Goal: Transaction & Acquisition: Purchase product/service

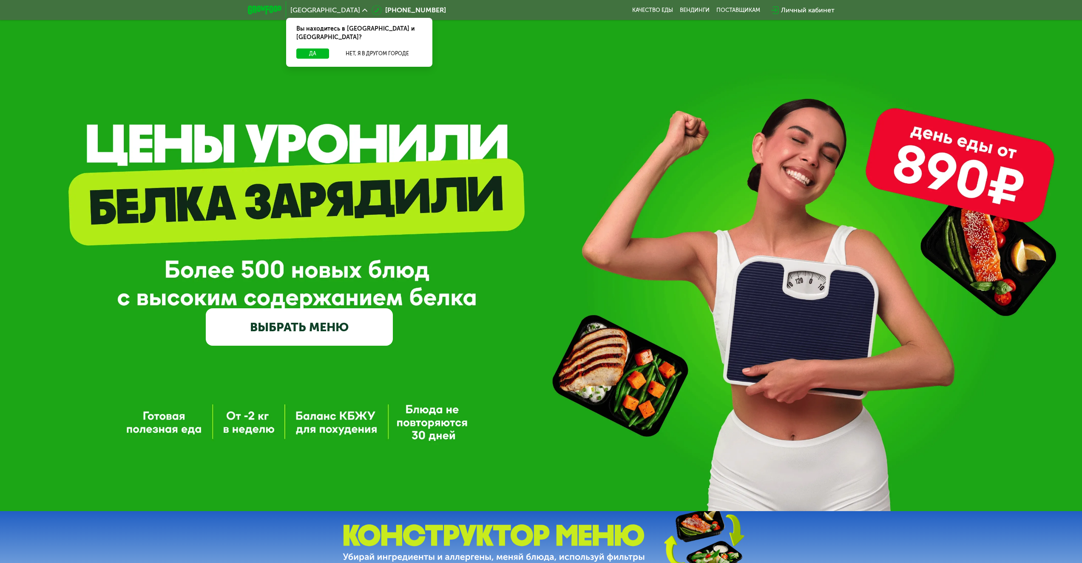
click at [299, 336] on link "ВЫБРАТЬ МЕНЮ" at bounding box center [299, 326] width 187 height 37
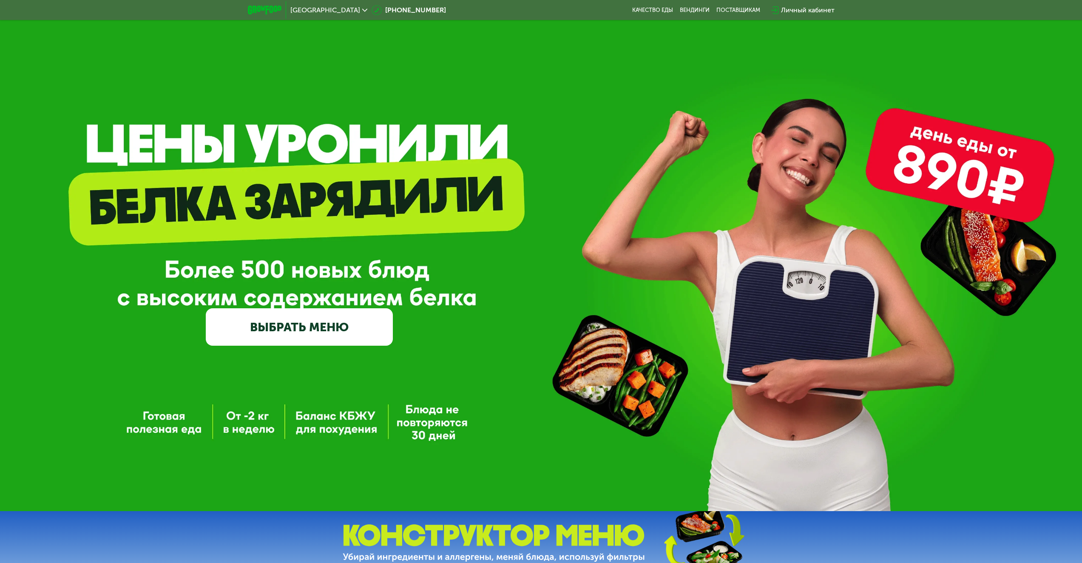
click at [315, 331] on link "ВЫБРАТЬ МЕНЮ" at bounding box center [299, 326] width 187 height 37
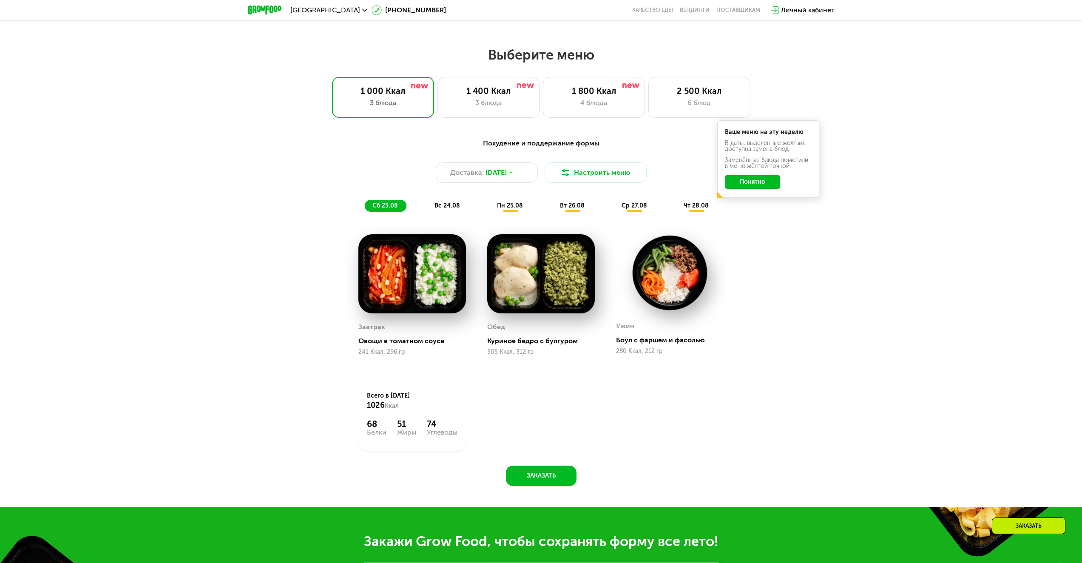
scroll to position [588, 0]
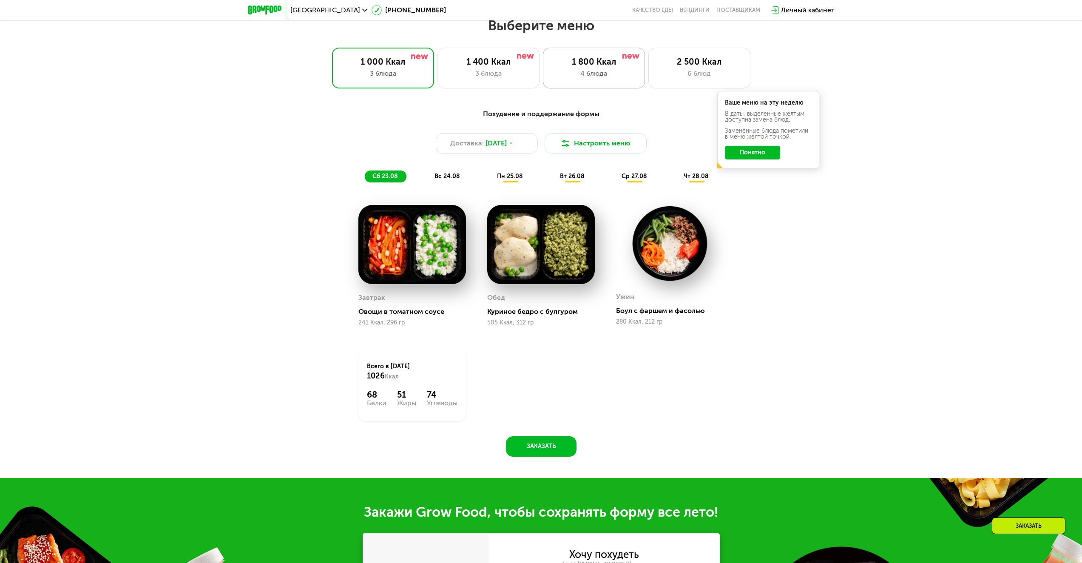
click at [581, 77] on div "4 блюда" at bounding box center [594, 73] width 84 height 10
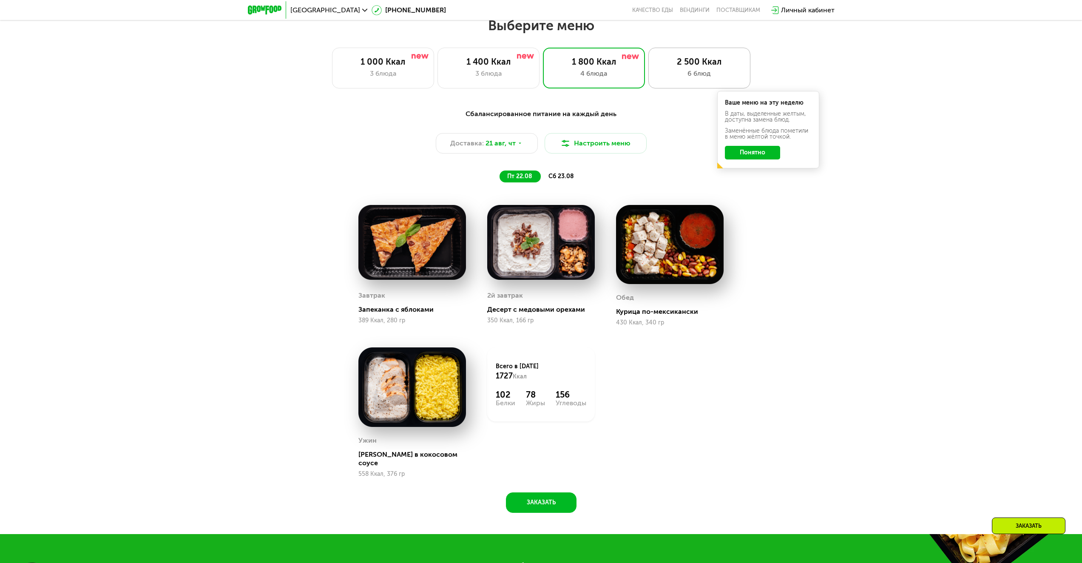
click at [667, 67] on div "2 500 Ккал" at bounding box center [699, 62] width 84 height 10
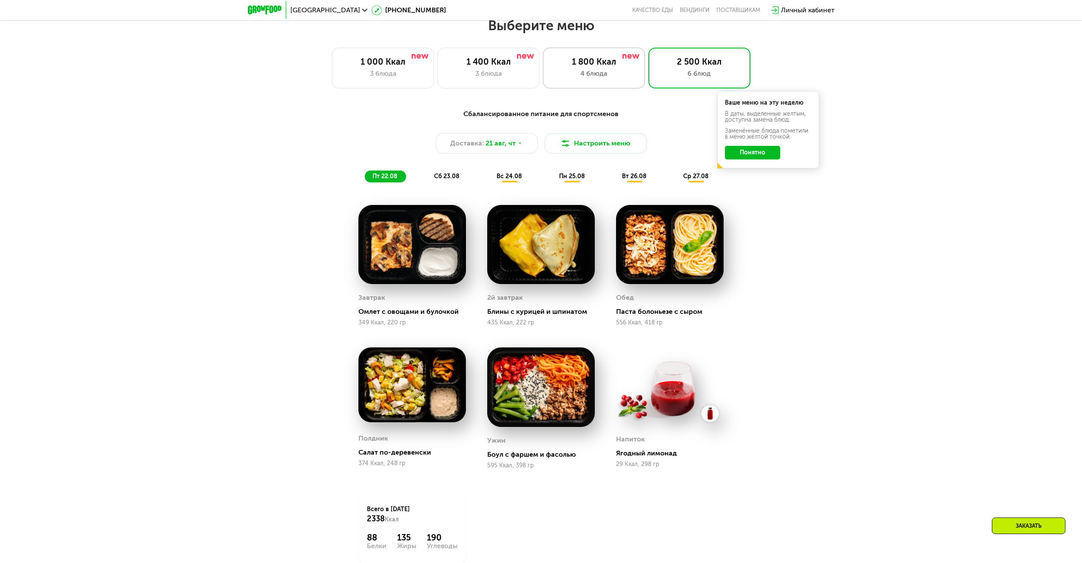
click at [623, 74] on div "4 блюда" at bounding box center [594, 73] width 84 height 10
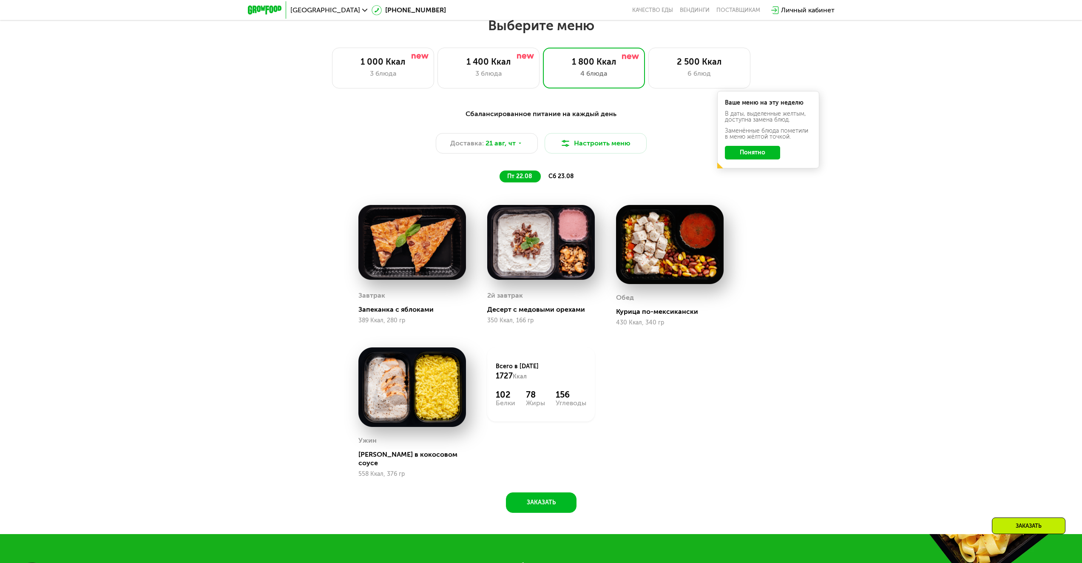
click at [745, 158] on button "Понятно" at bounding box center [752, 153] width 55 height 14
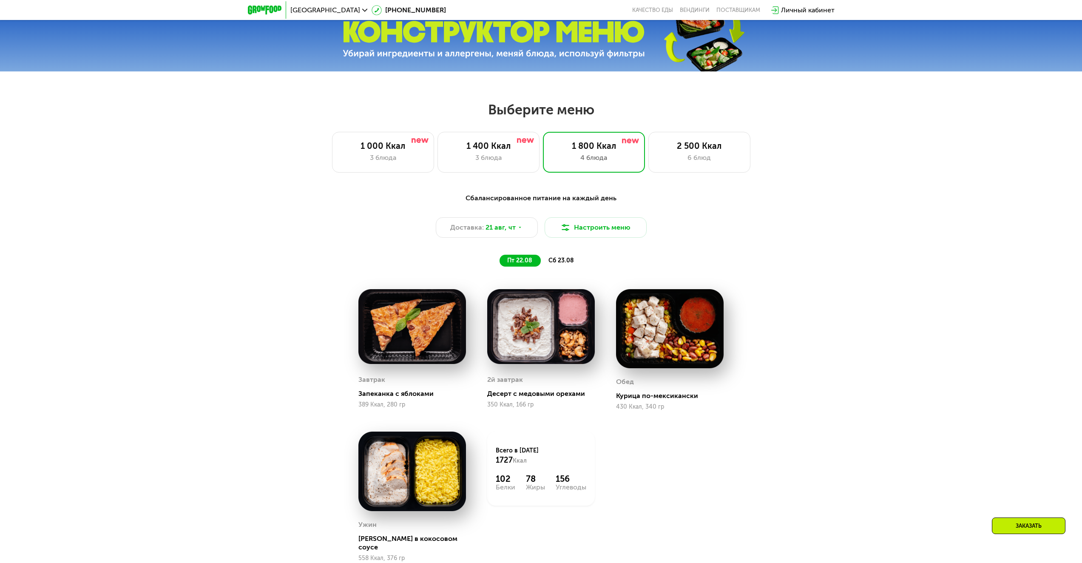
scroll to position [503, 0]
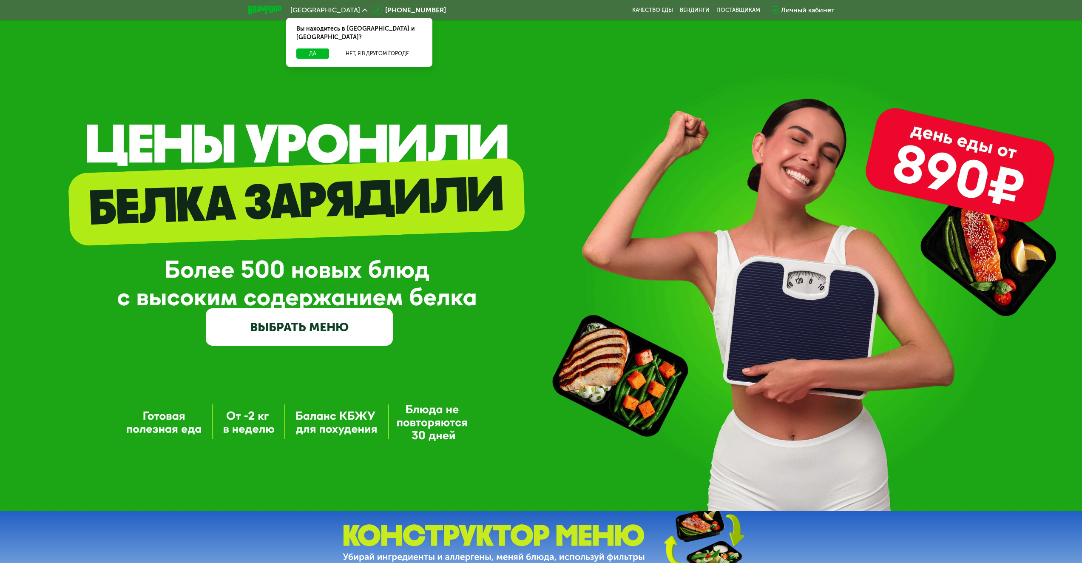
click at [343, 332] on link "ВЫБРАТЬ МЕНЮ" at bounding box center [299, 326] width 187 height 37
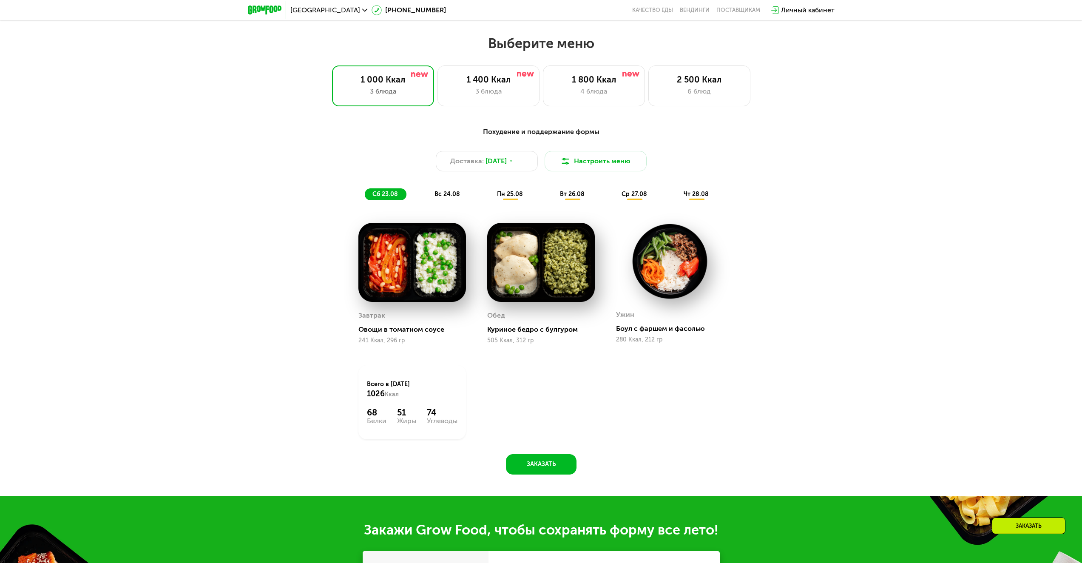
scroll to position [588, 0]
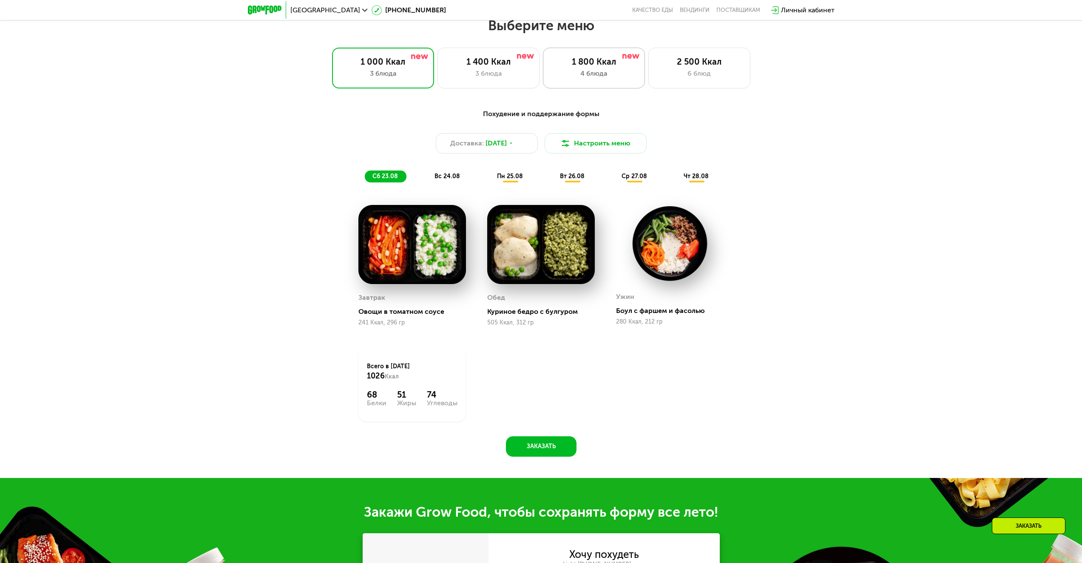
click at [603, 76] on div "4 блюда" at bounding box center [594, 73] width 84 height 10
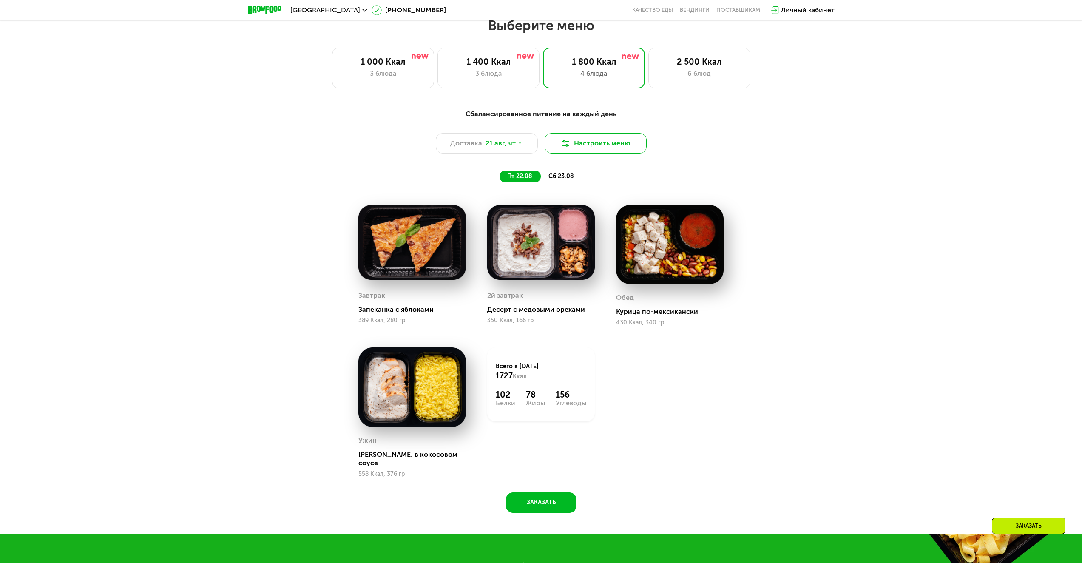
click at [580, 149] on button "Настроить меню" at bounding box center [596, 143] width 102 height 20
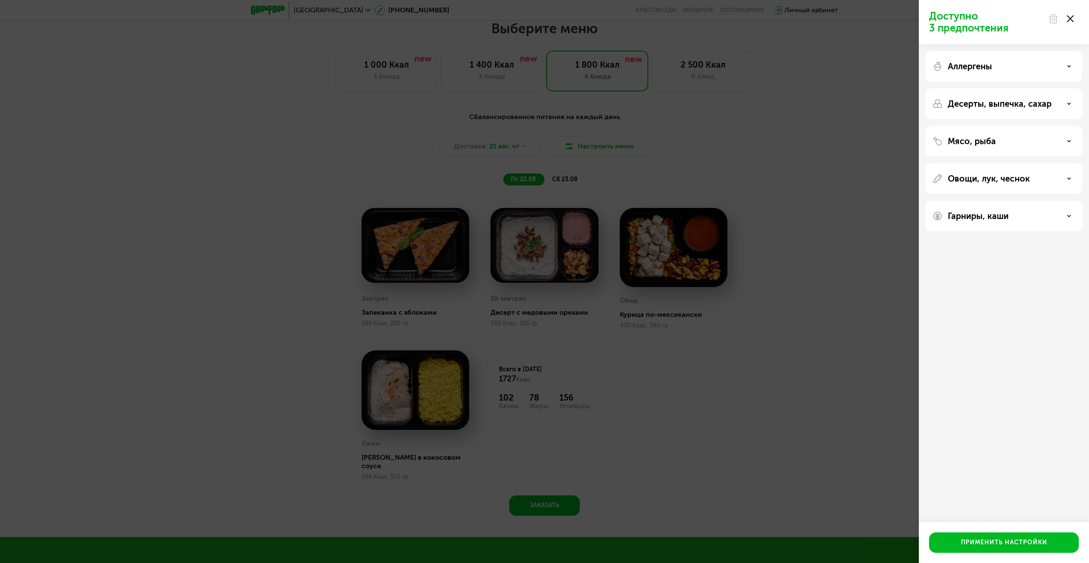
click at [916, 119] on div "Доступно 3 предпочтения Аллергены Десерты, выпечка, сахар Мясо, рыба Овощи, лук…" at bounding box center [544, 281] width 1089 height 563
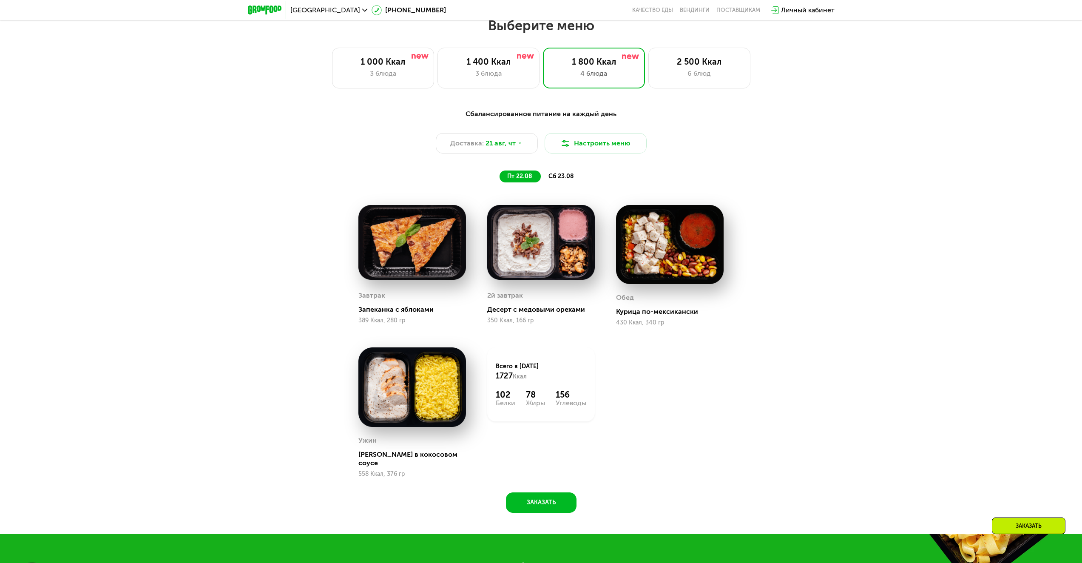
click at [556, 180] on span "сб 23.08" at bounding box center [562, 176] width 26 height 7
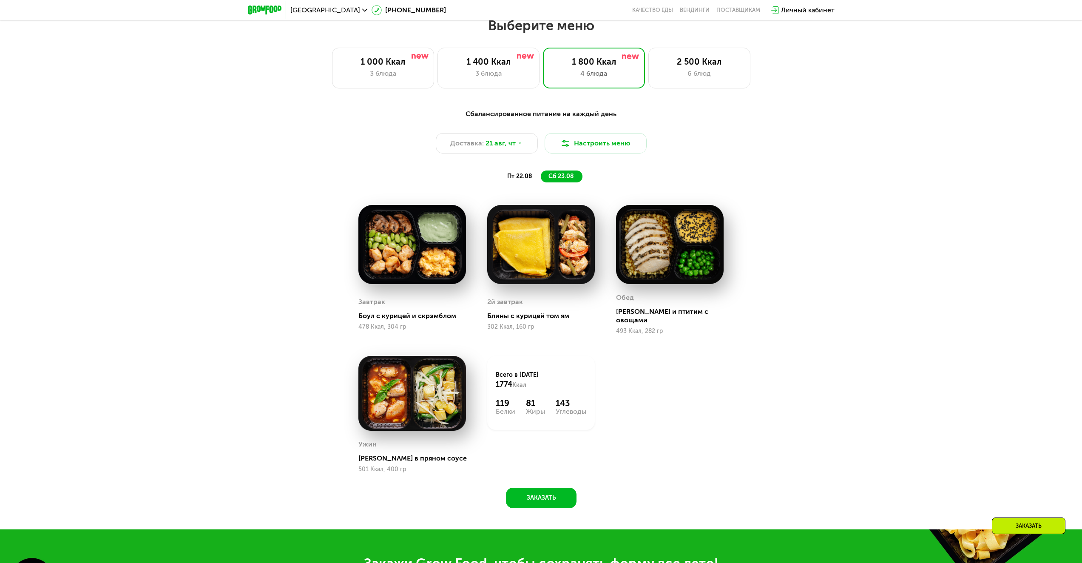
click at [523, 180] on span "пт 22.08" at bounding box center [519, 176] width 25 height 7
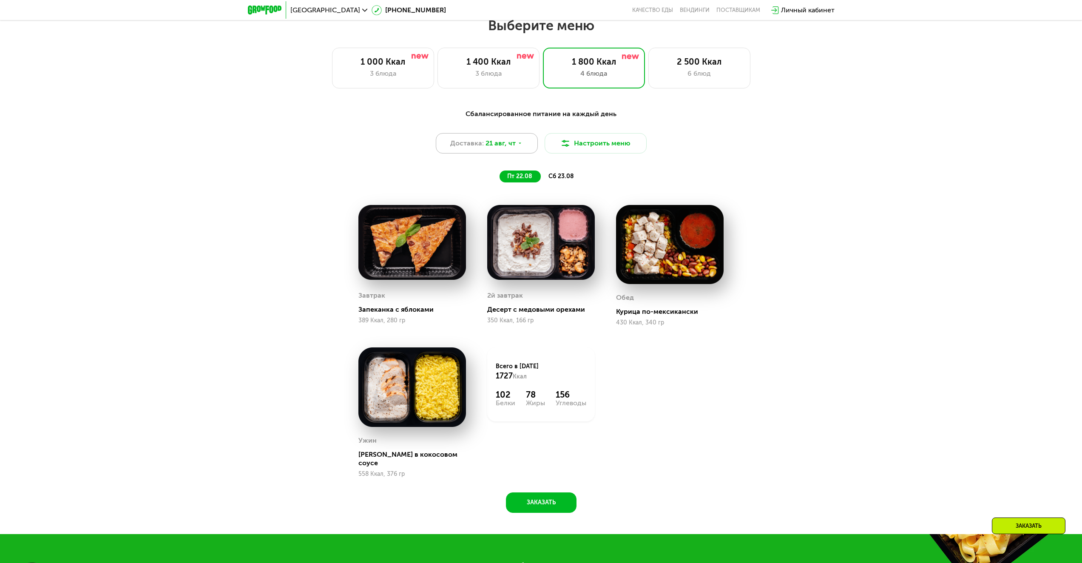
click at [518, 146] on icon at bounding box center [520, 143] width 5 height 5
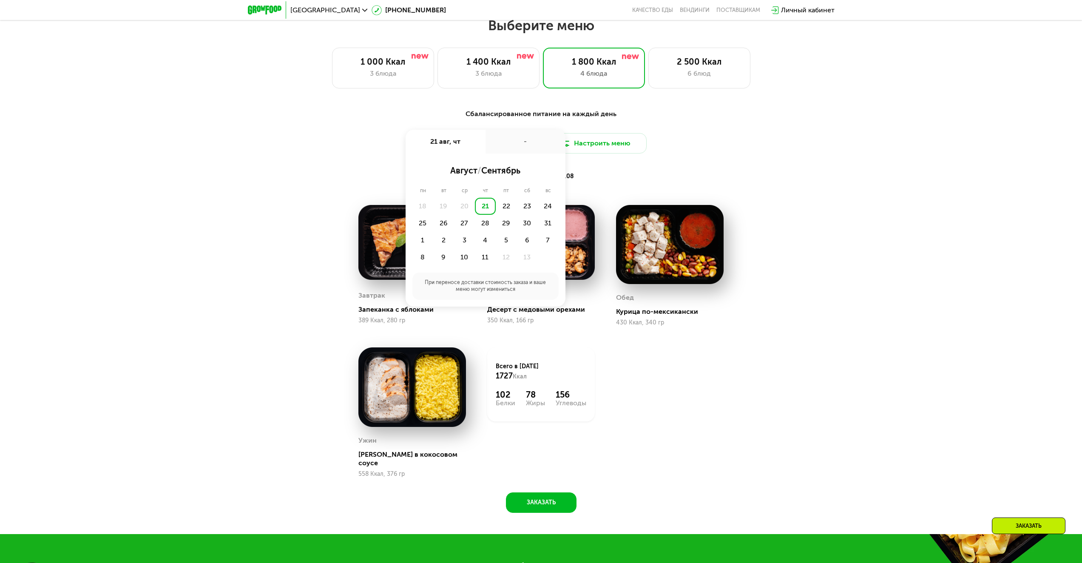
click at [821, 143] on div "Сбалансированное питание на каждый день Доставка: 21 авг, чт 21 авг, чт - авгус…" at bounding box center [541, 315] width 1082 height 437
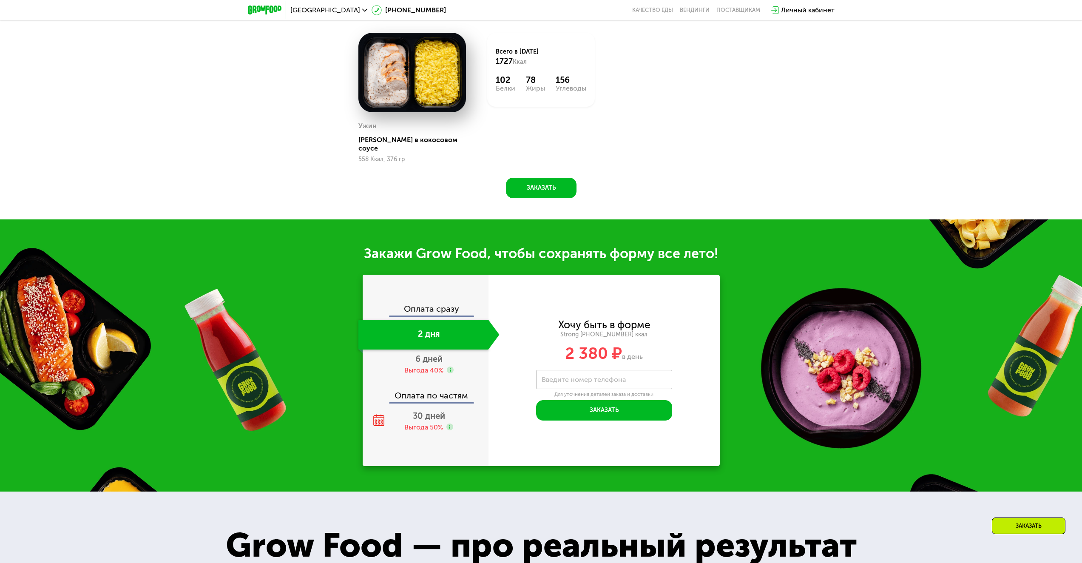
scroll to position [928, 0]
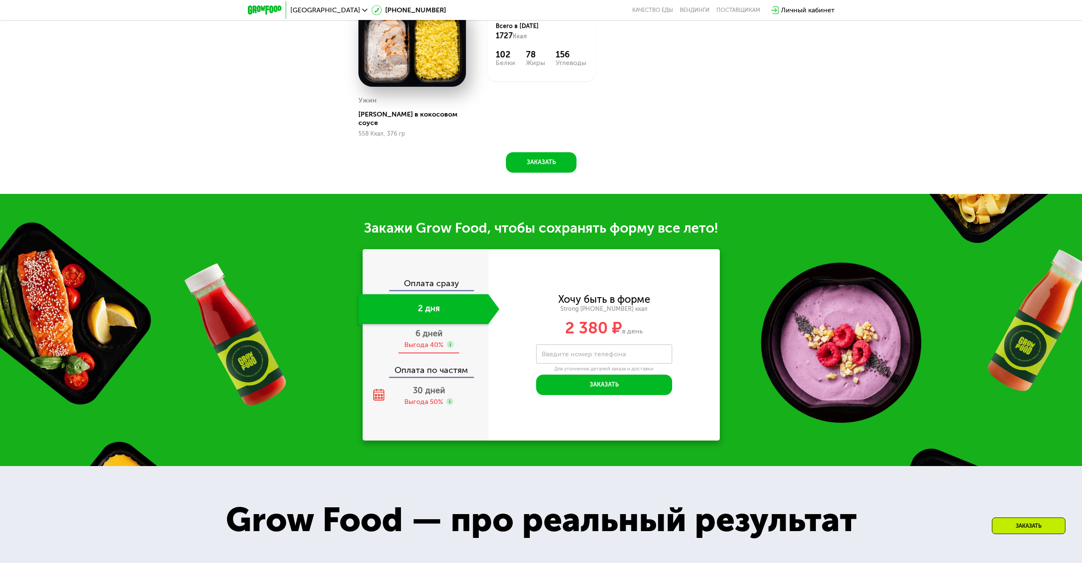
click at [428, 331] on span "6 дней" at bounding box center [428, 333] width 27 height 10
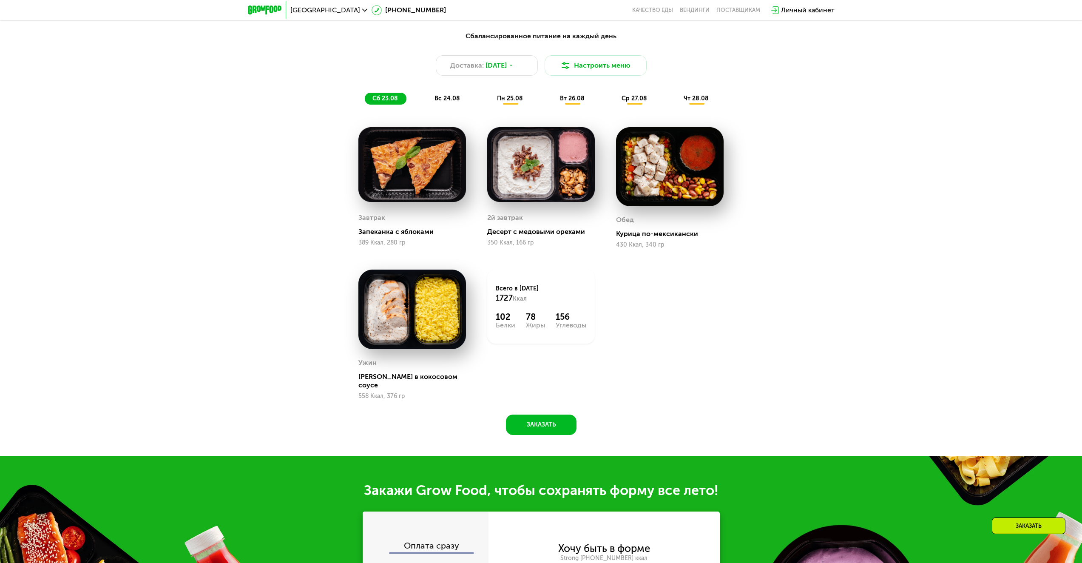
scroll to position [673, 0]
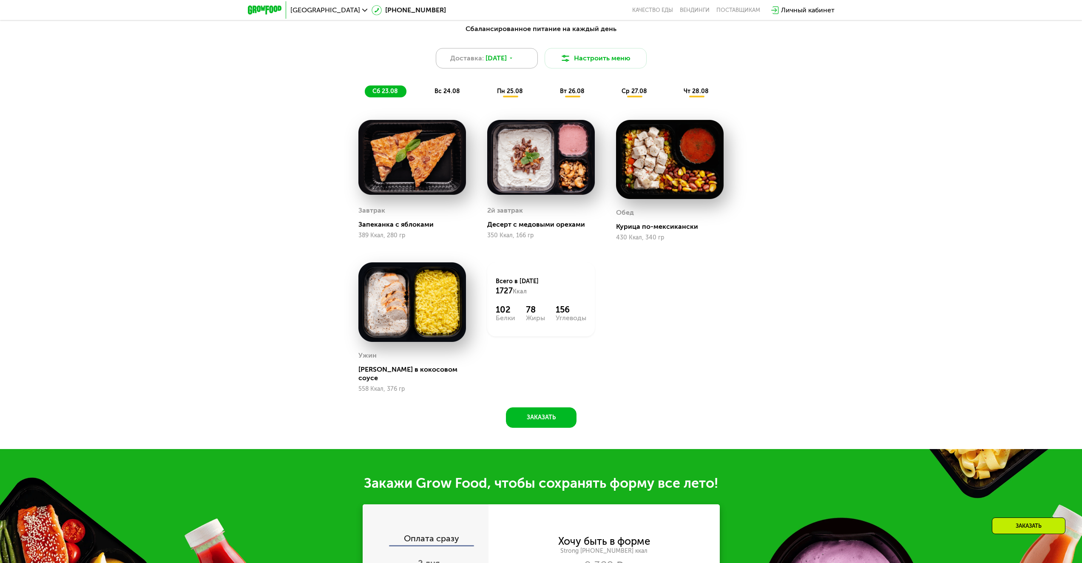
click at [514, 61] on icon at bounding box center [511, 58] width 5 height 5
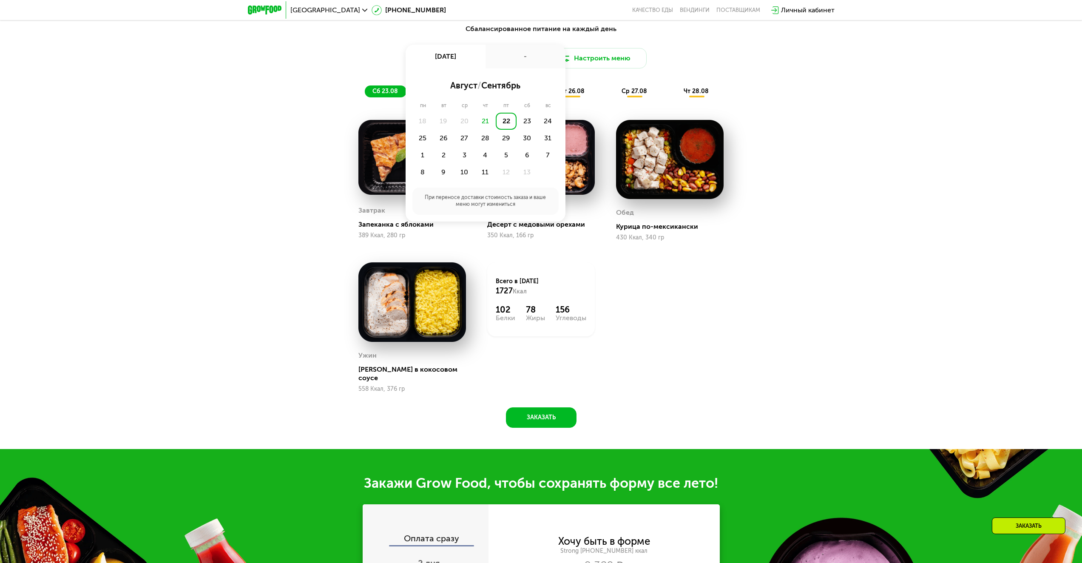
click at [762, 83] on div "Сбалансированное питание на каждый день Доставка: 22 авг, пт 22 авг, пт - авгус…" at bounding box center [541, 61] width 503 height 74
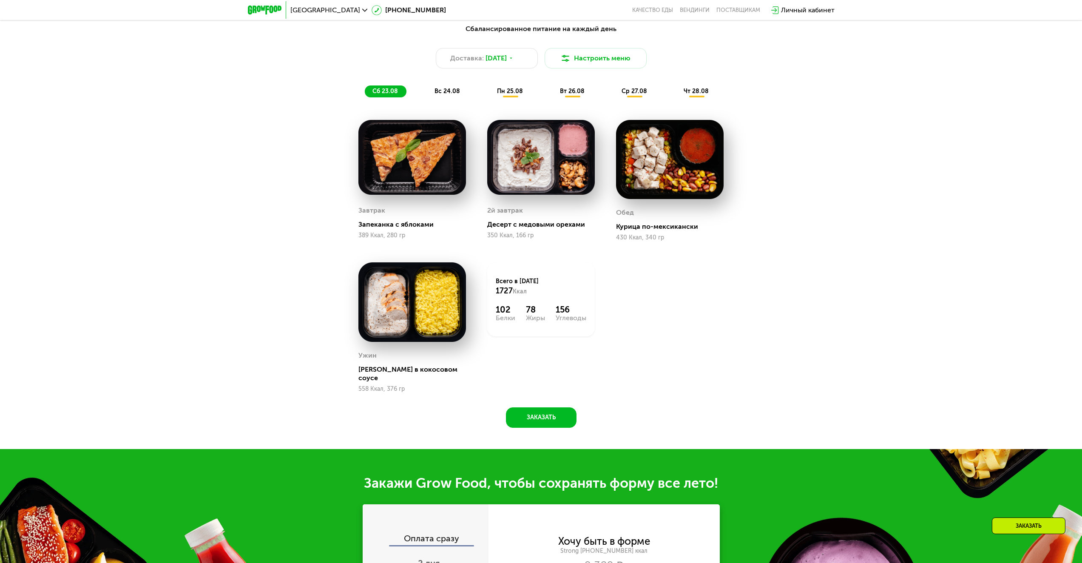
click at [452, 91] on span "вс 24.08" at bounding box center [448, 91] width 26 height 7
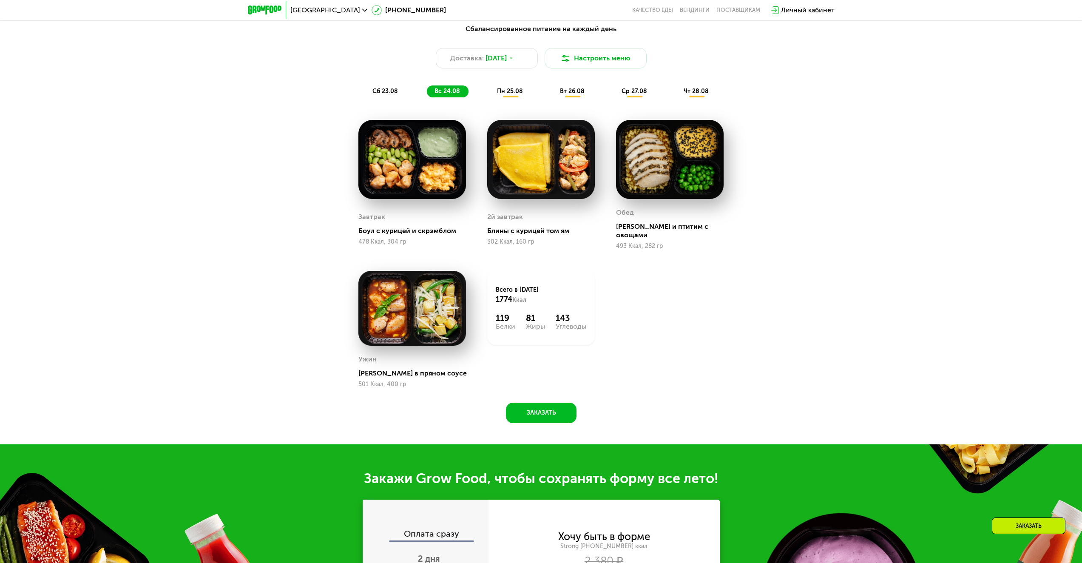
click at [512, 92] on span "пн 25.08" at bounding box center [510, 91] width 26 height 7
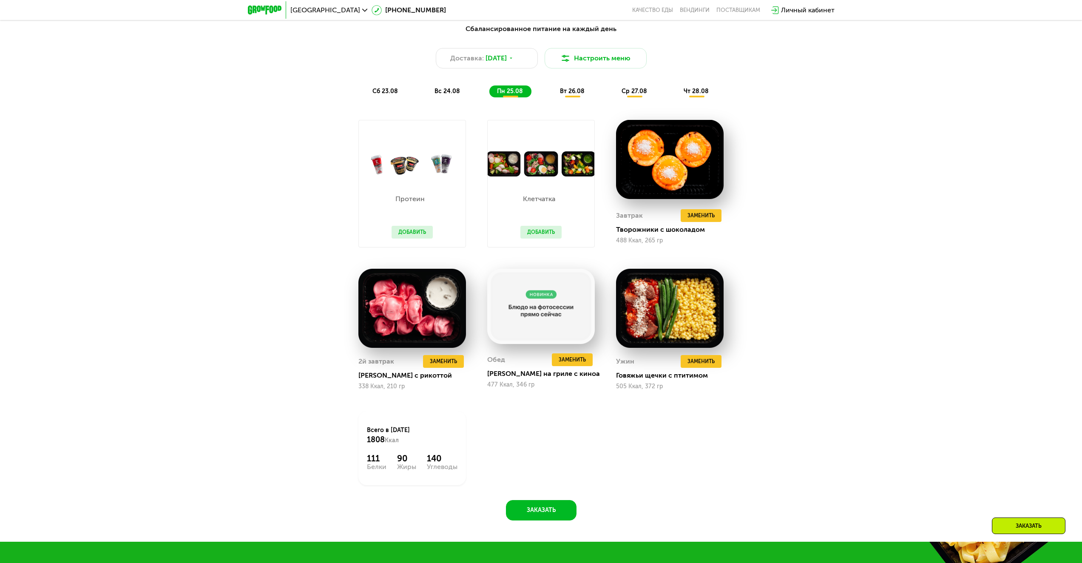
click at [546, 234] on button "Добавить" at bounding box center [540, 232] width 41 height 13
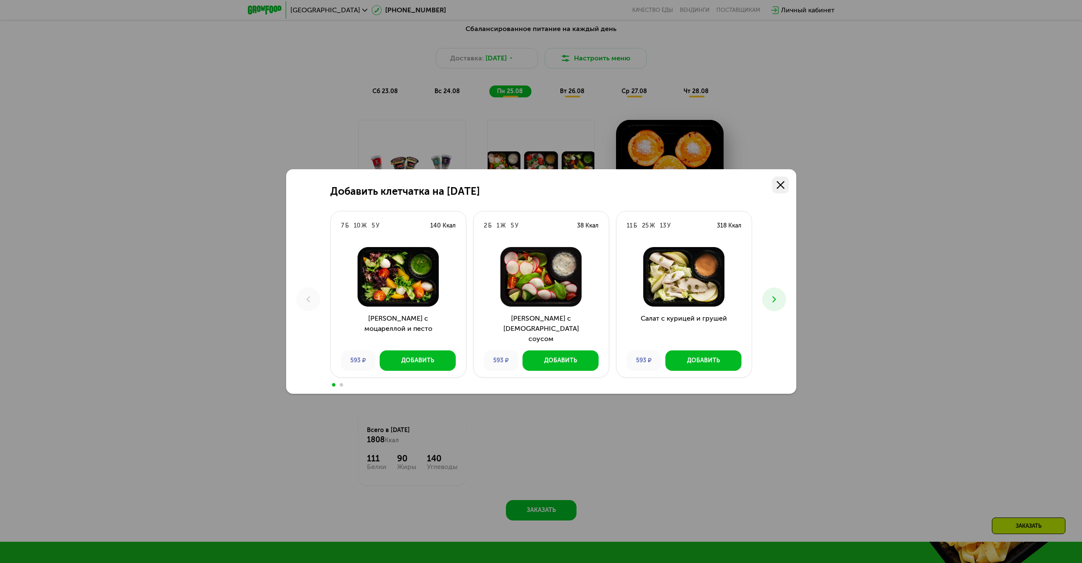
click at [781, 186] on icon at bounding box center [781, 185] width 8 height 8
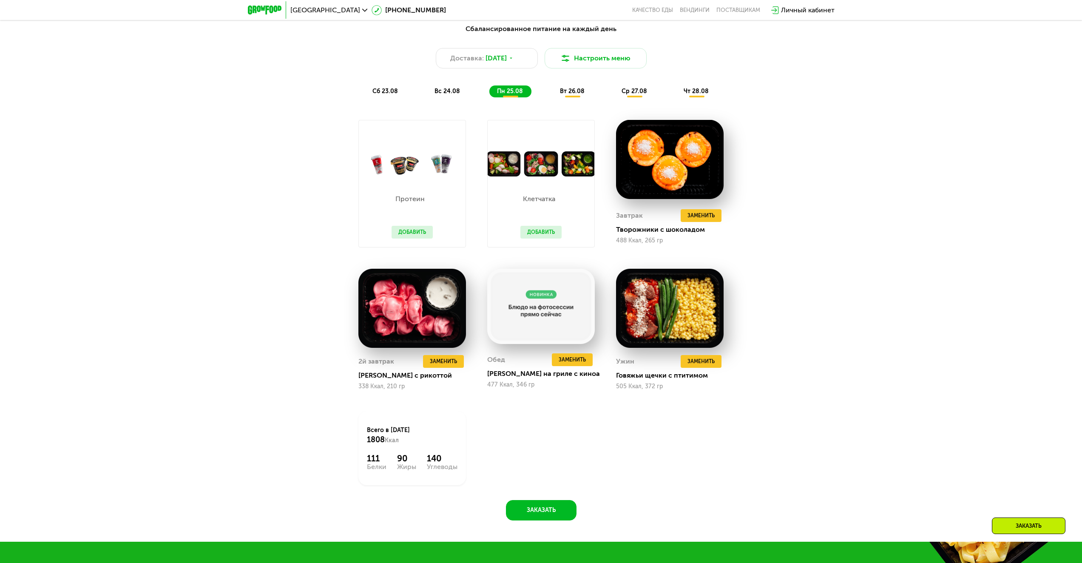
click at [570, 93] on span "вт 26.08" at bounding box center [572, 91] width 25 height 7
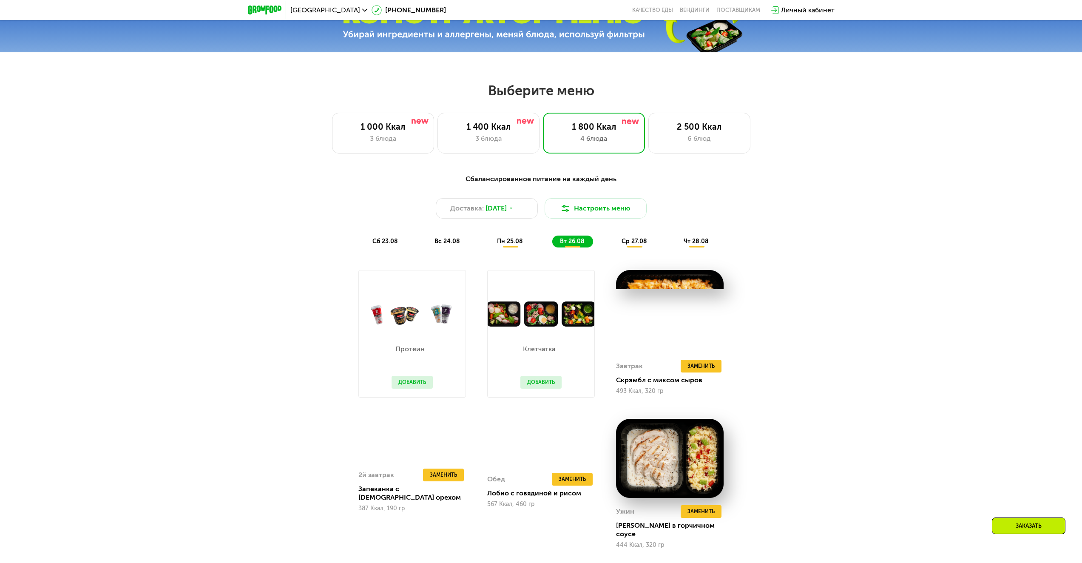
scroll to position [630, 0]
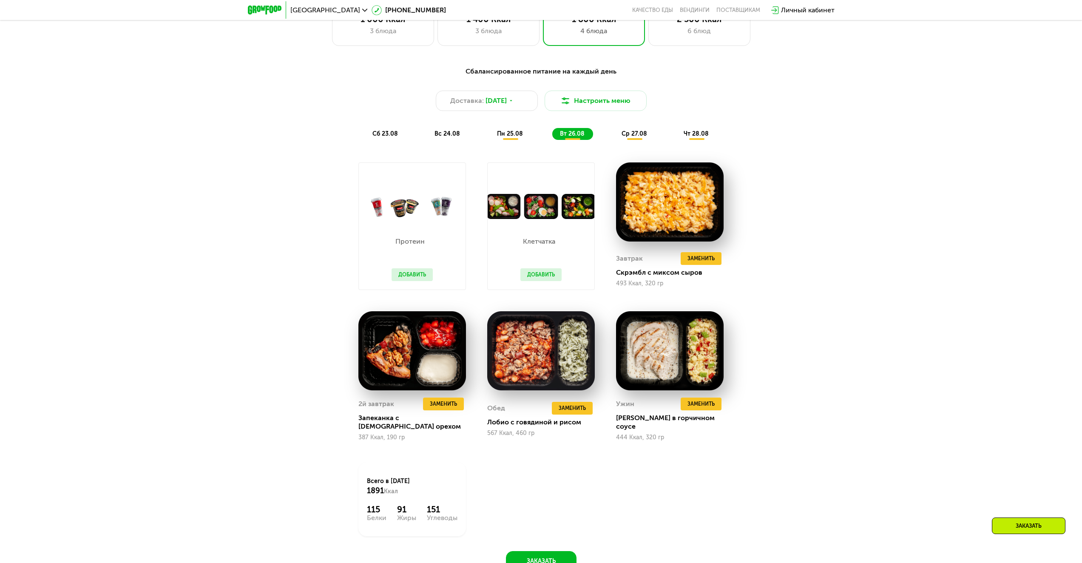
click at [489, 140] on div "вс 24.08" at bounding box center [510, 134] width 42 height 12
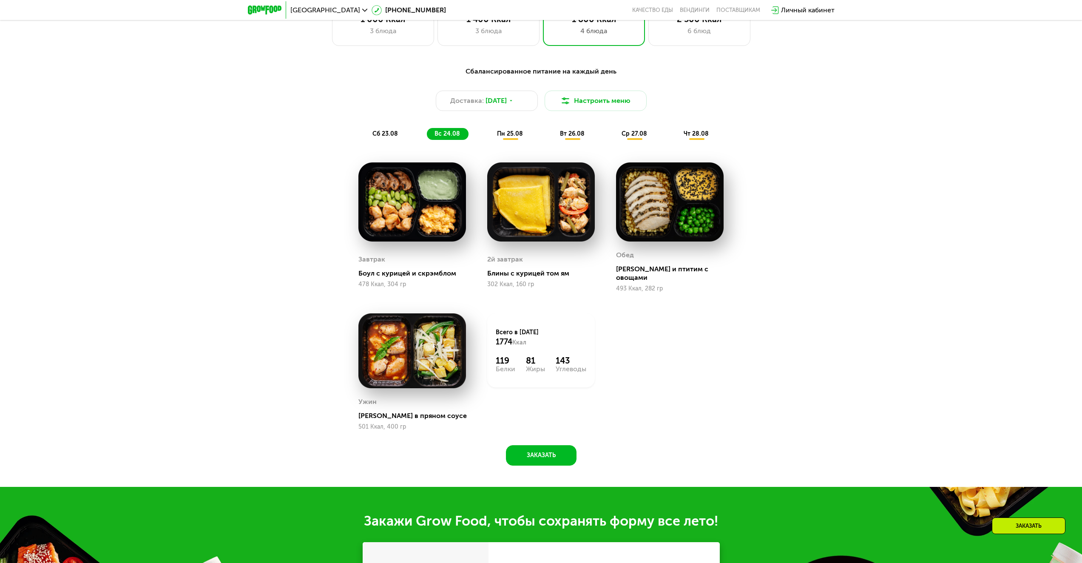
click at [497, 137] on span "пн 25.08" at bounding box center [510, 133] width 26 height 7
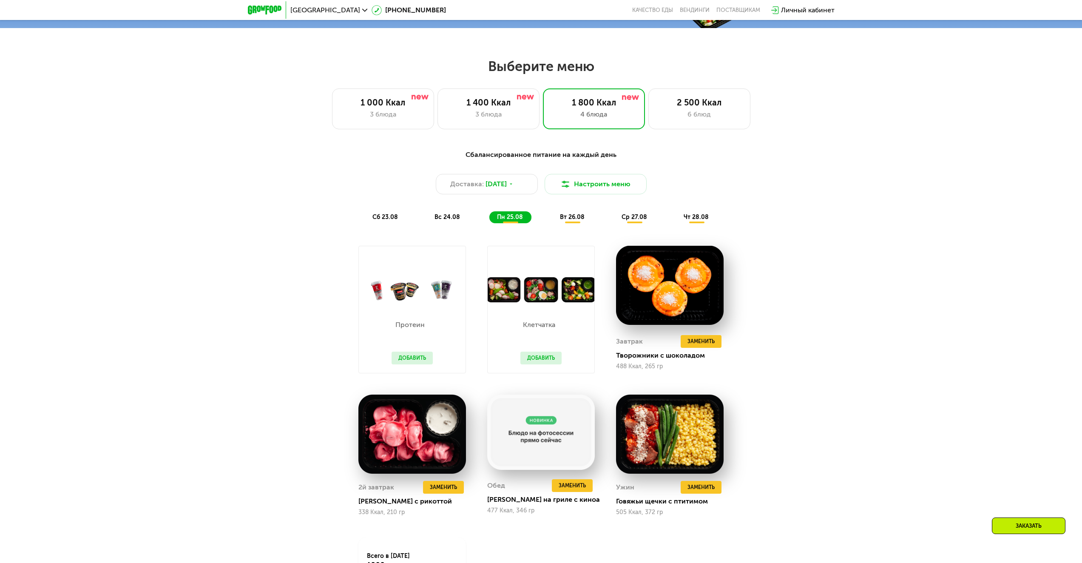
scroll to position [545, 0]
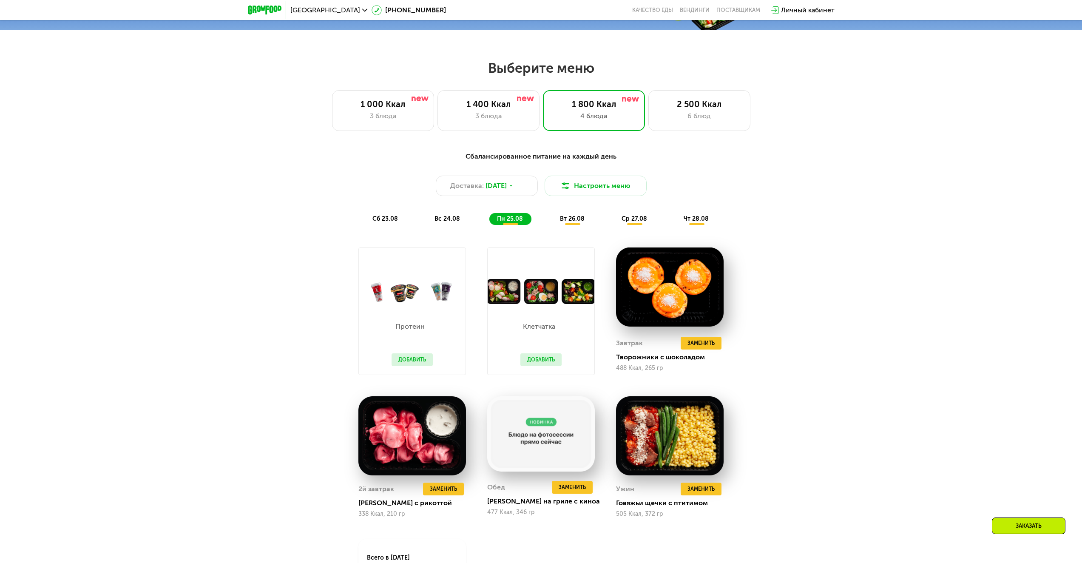
click at [614, 216] on div "вт 26.08" at bounding box center [635, 219] width 42 height 12
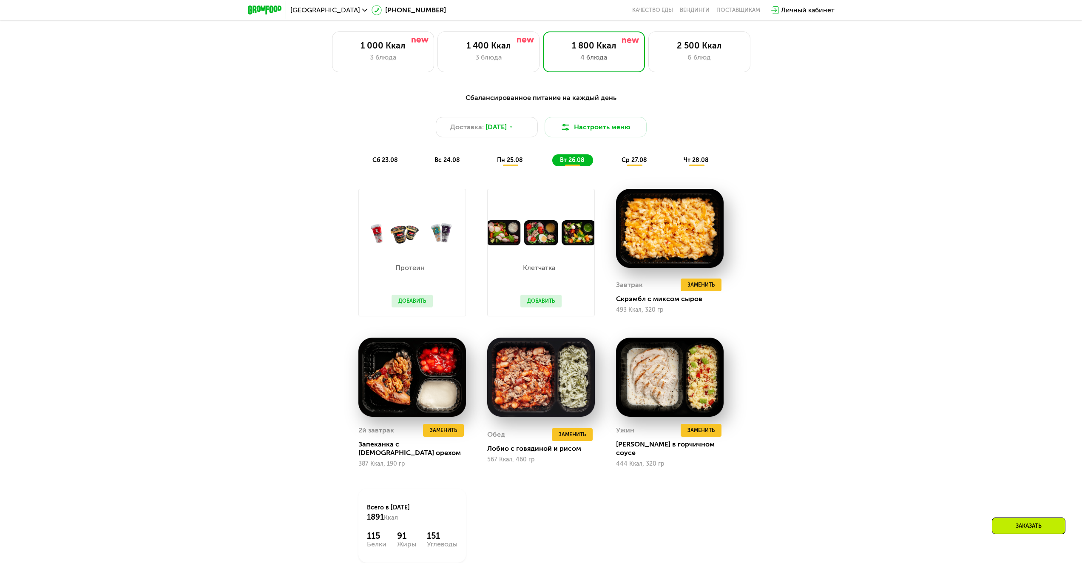
scroll to position [588, 0]
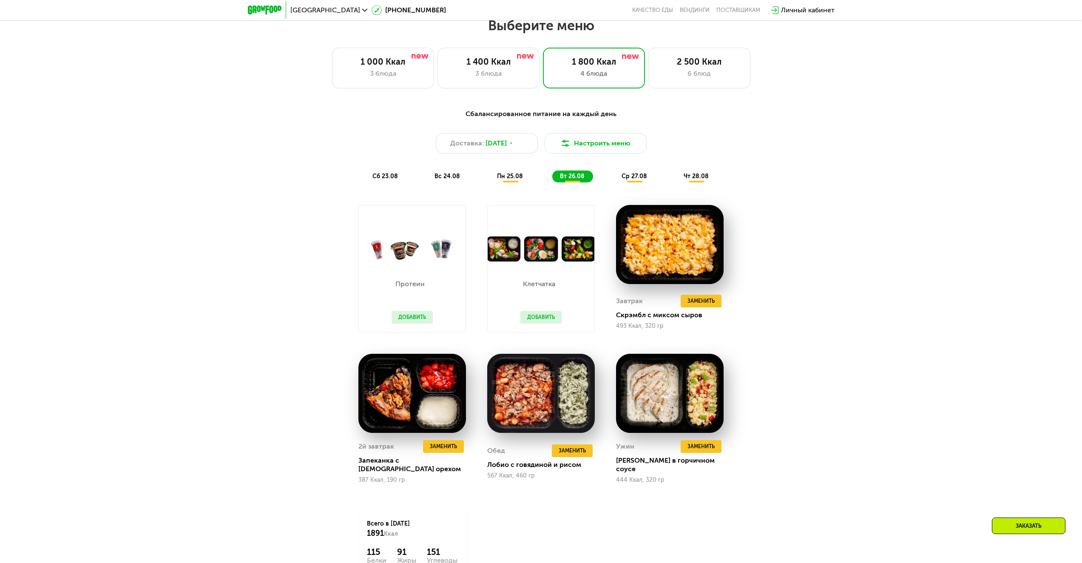
click at [634, 180] on span "ср 27.08" at bounding box center [635, 176] width 26 height 7
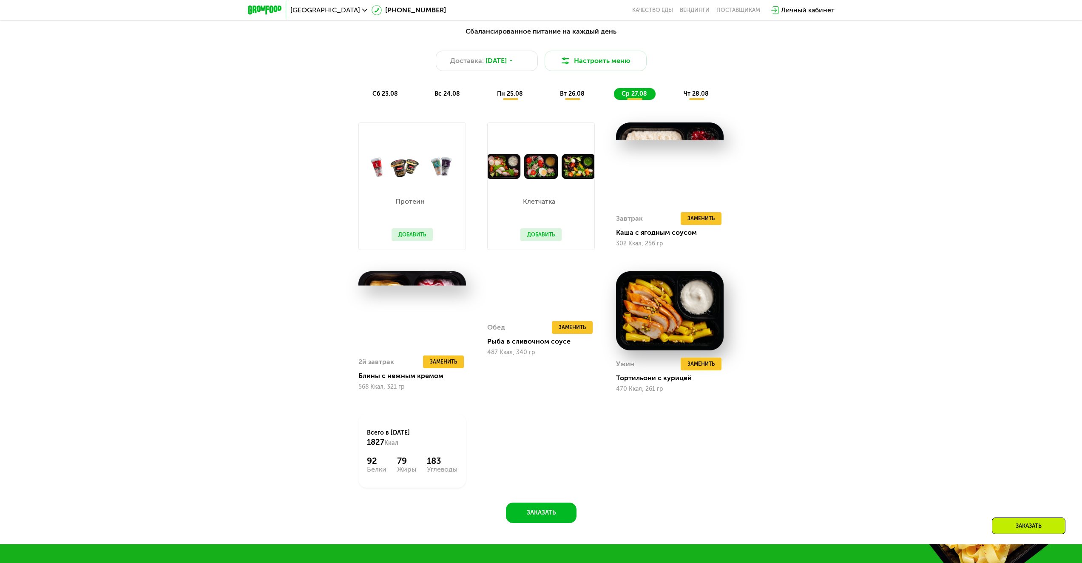
scroll to position [630, 0]
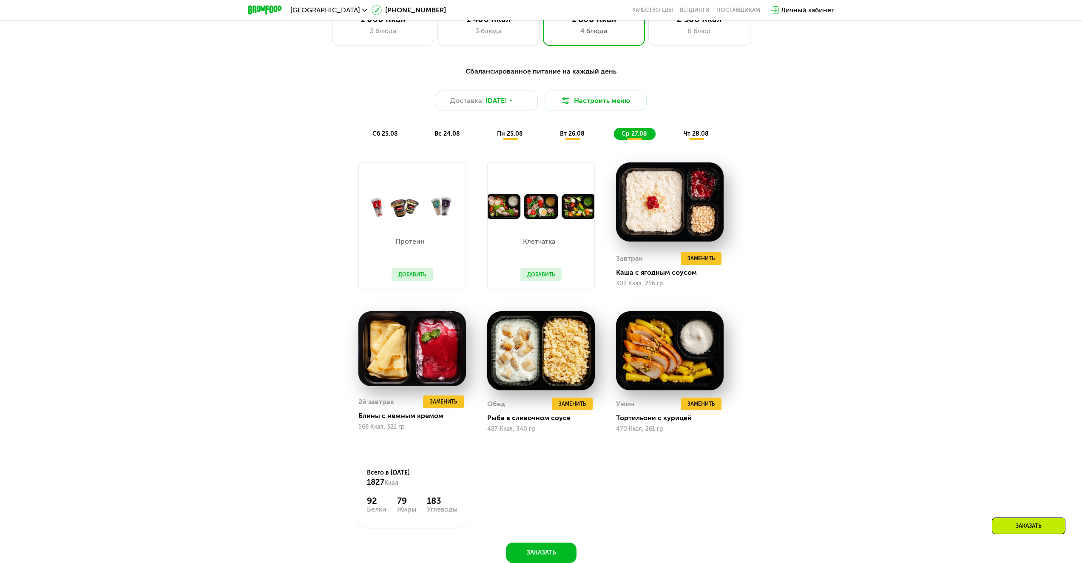
click at [695, 134] on span "чт 28.08" at bounding box center [696, 133] width 25 height 7
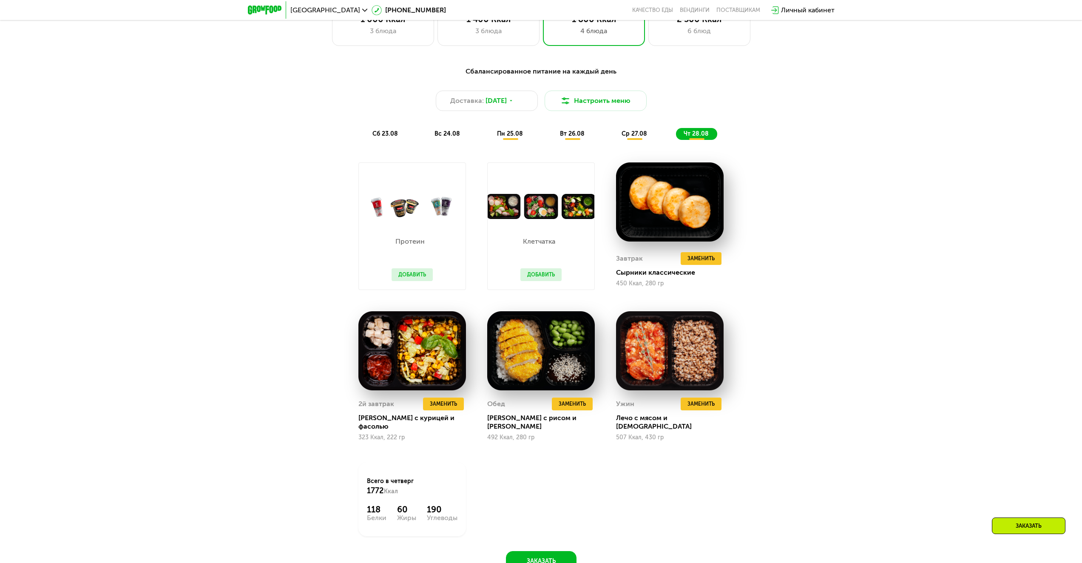
click at [637, 136] on span "ср 27.08" at bounding box center [635, 133] width 26 height 7
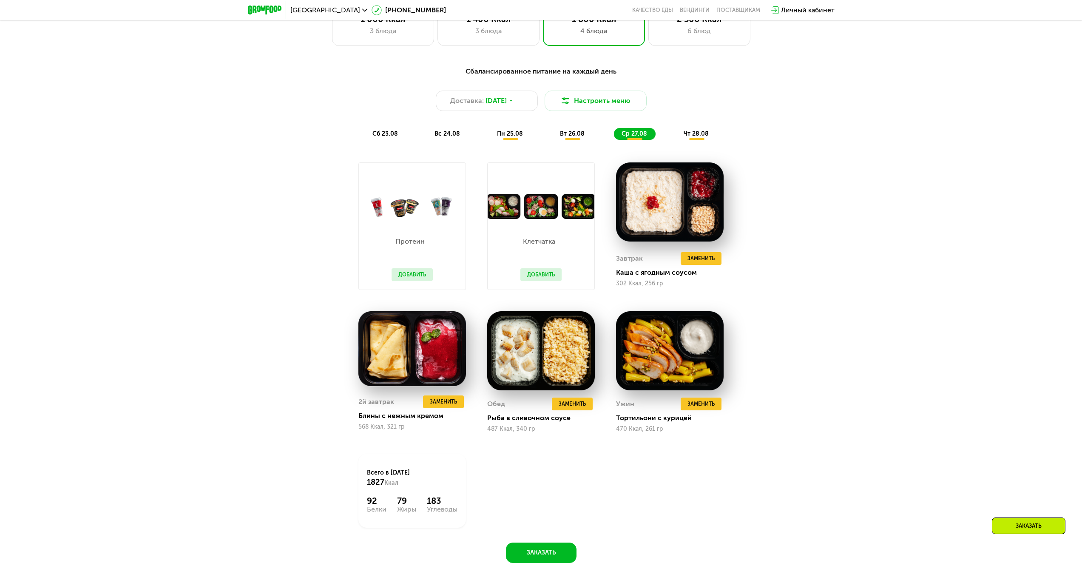
click at [576, 135] on span "вт 26.08" at bounding box center [572, 133] width 25 height 7
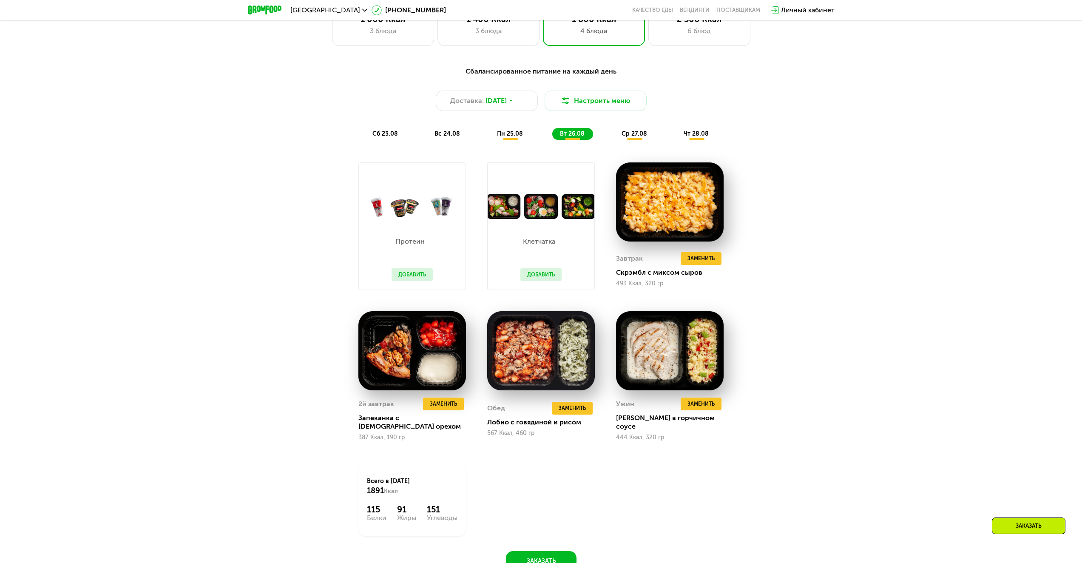
click at [695, 135] on span "чт 28.08" at bounding box center [696, 133] width 25 height 7
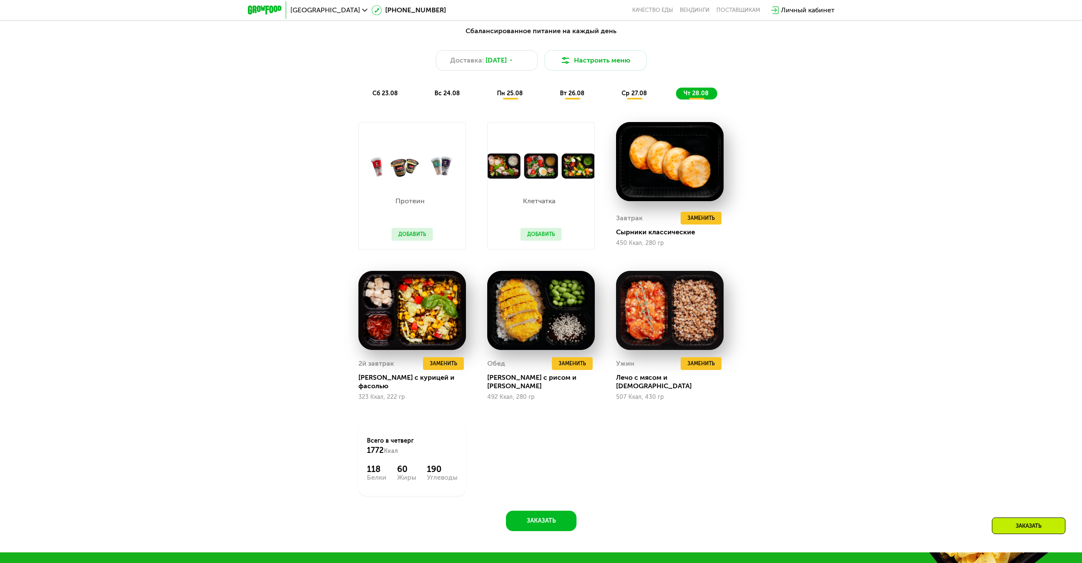
scroll to position [673, 0]
